Goal: Task Accomplishment & Management: Use online tool/utility

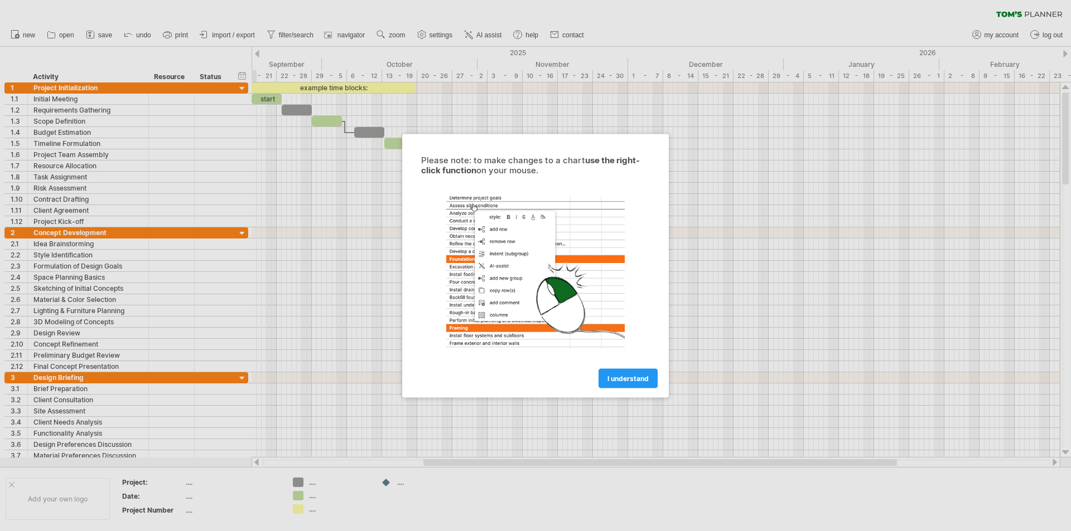
click at [297, 353] on div at bounding box center [535, 265] width 1071 height 531
click at [631, 386] on link "I understand" at bounding box center [627, 379] width 59 height 20
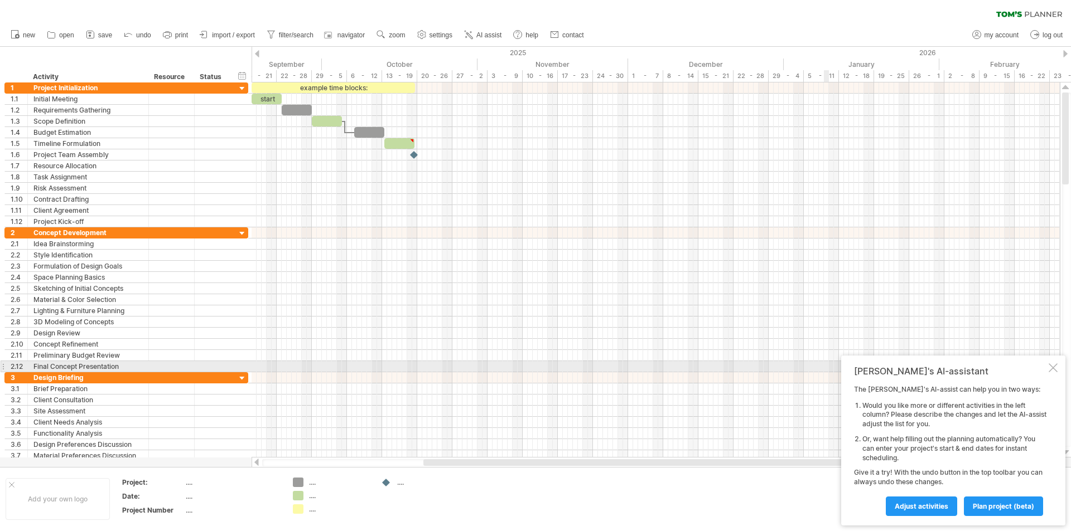
click at [1053, 370] on div at bounding box center [1052, 368] width 9 height 9
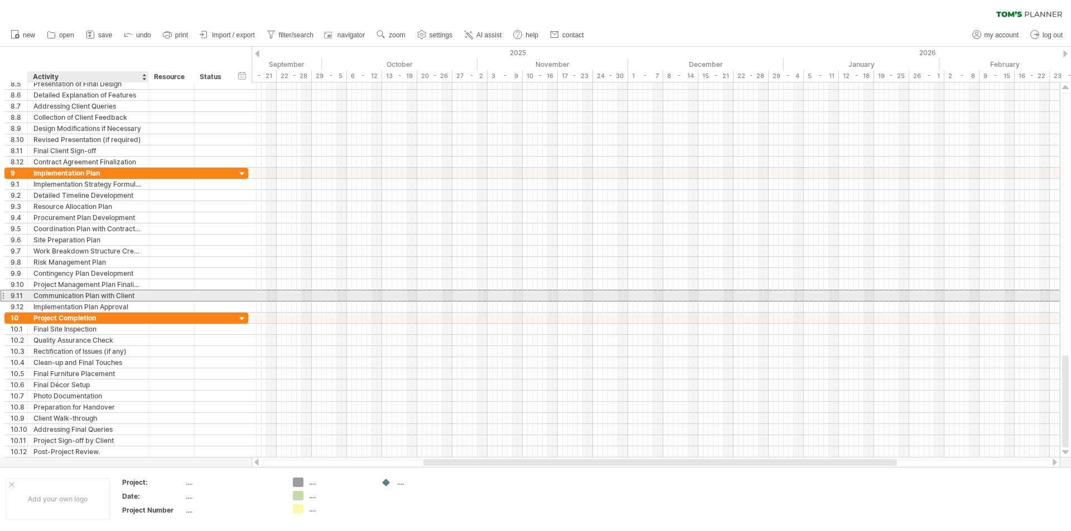
click at [93, 295] on div "Communication Plan with Client" at bounding box center [87, 296] width 109 height 11
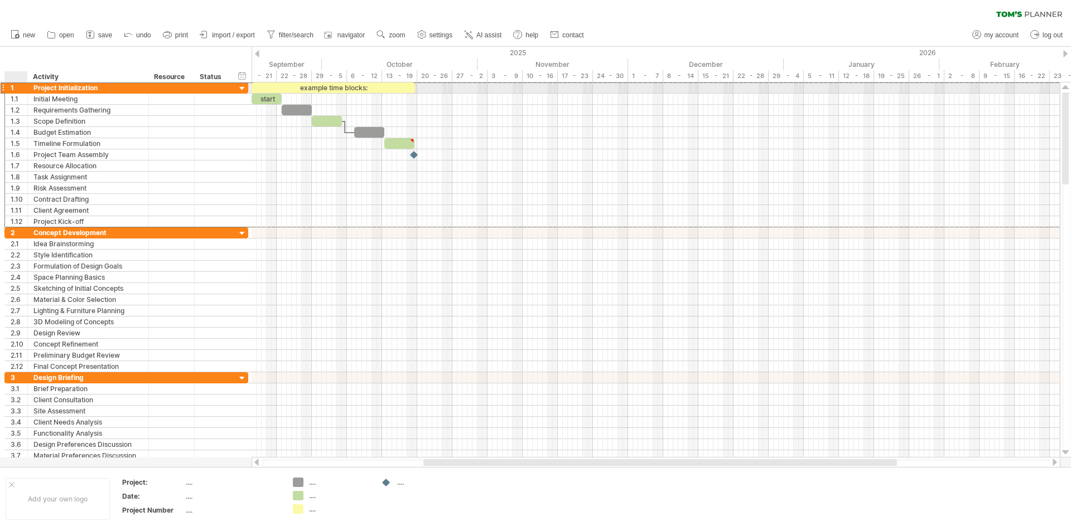
click at [18, 86] on div "1" at bounding box center [19, 88] width 17 height 11
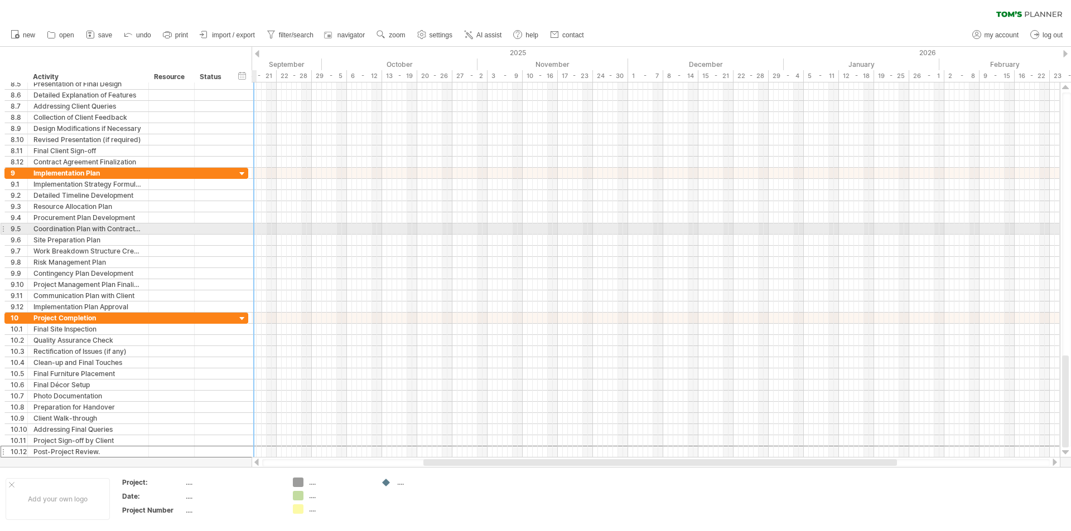
drag, startPoint x: 233, startPoint y: 453, endPoint x: 6, endPoint y: 234, distance: 315.1
click at [6, 234] on div "**********" at bounding box center [126, 268] width 244 height 379
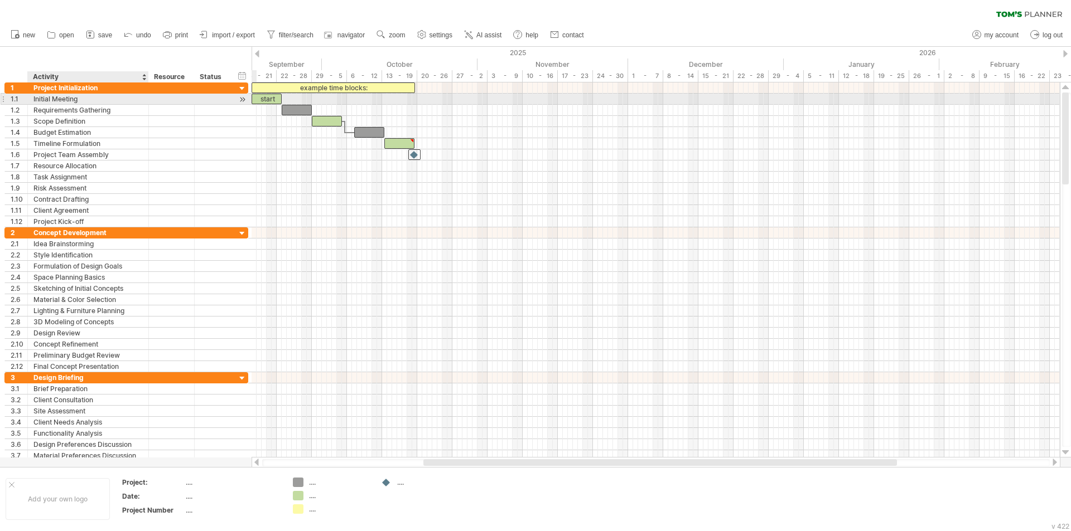
click at [130, 99] on div "Initial Meeting" at bounding box center [87, 99] width 109 height 11
click at [167, 100] on div at bounding box center [171, 99] width 34 height 11
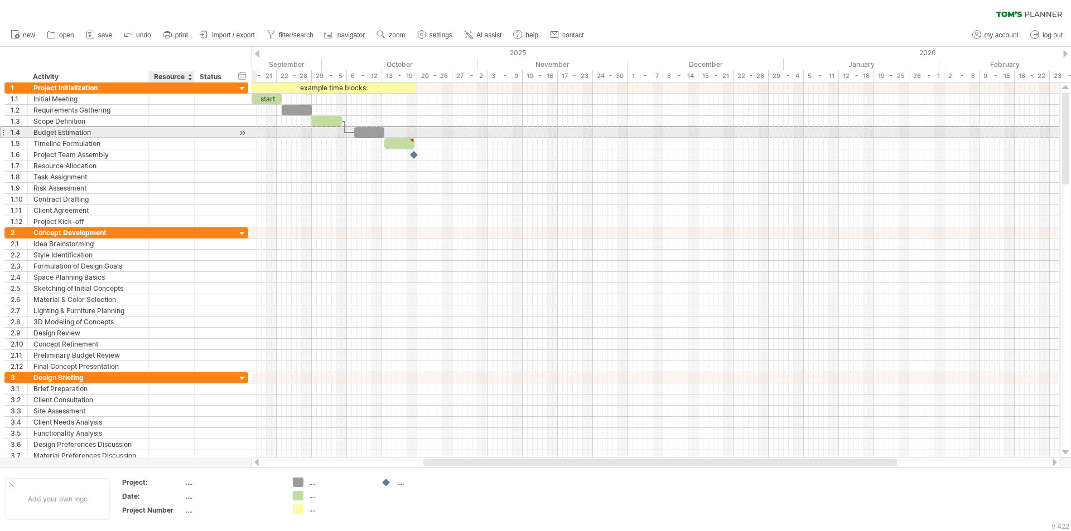
click at [171, 131] on div at bounding box center [171, 132] width 34 height 11
click at [435, 33] on span "settings" at bounding box center [440, 35] width 23 height 8
select select "*"
select select "**"
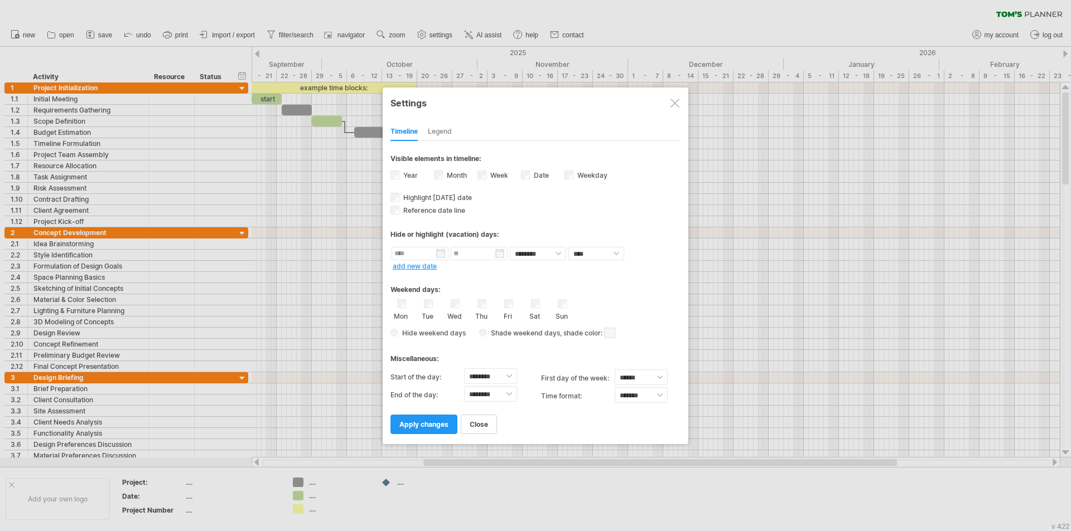
click at [674, 106] on div at bounding box center [674, 103] width 9 height 9
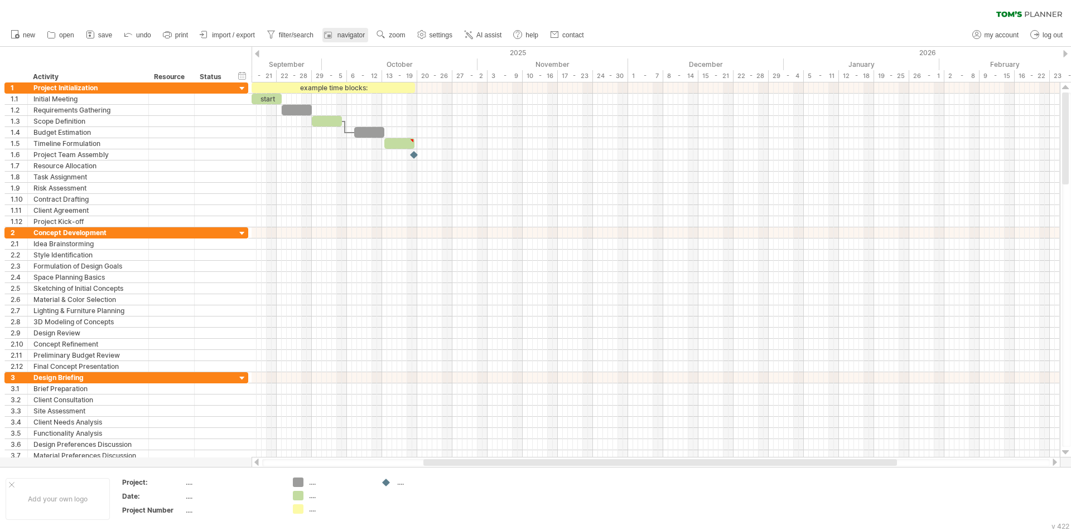
click at [341, 33] on span "navigator" at bounding box center [350, 35] width 27 height 8
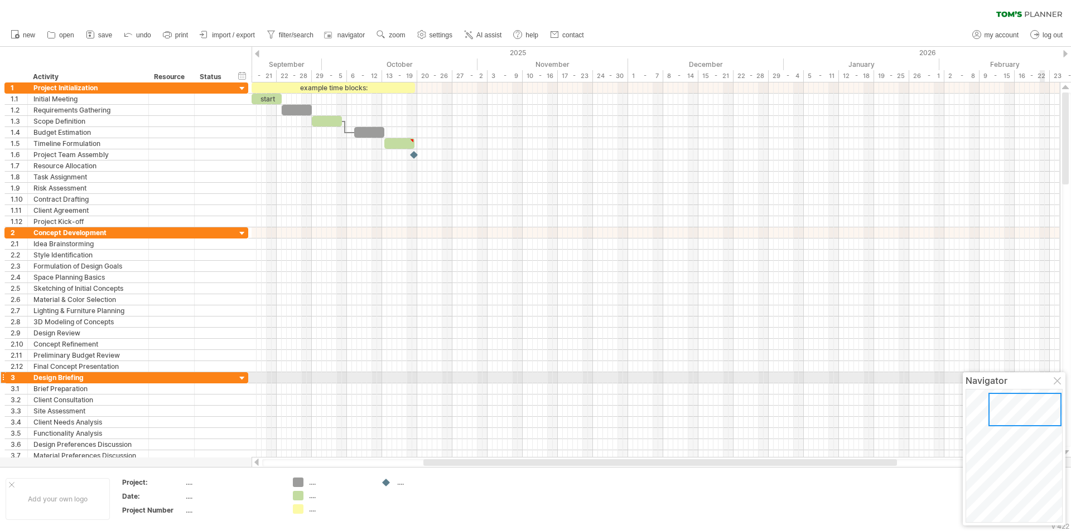
click at [1059, 383] on div at bounding box center [1057, 382] width 9 height 9
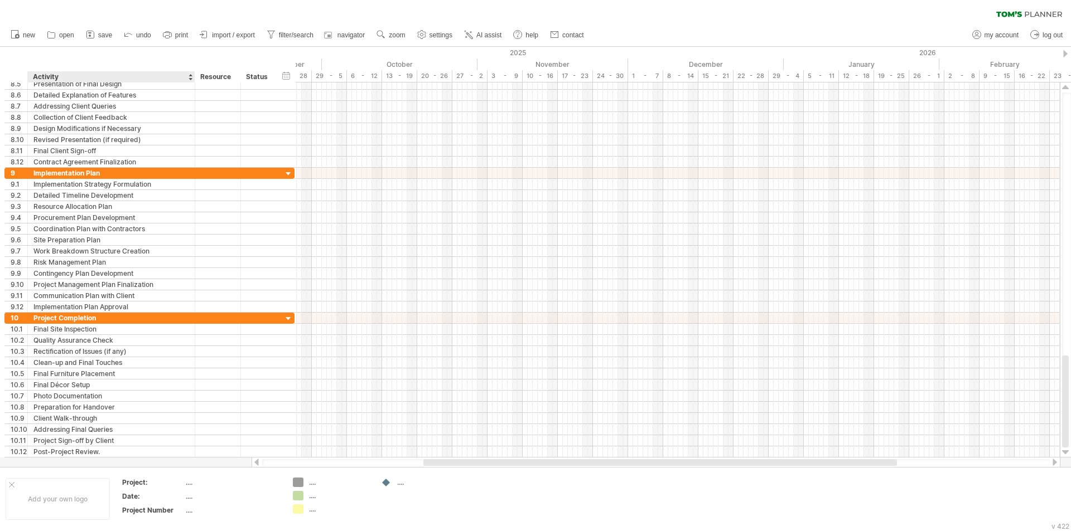
drag, startPoint x: 147, startPoint y: 80, endPoint x: 193, endPoint y: 81, distance: 46.3
click at [193, 81] on div at bounding box center [194, 76] width 4 height 11
